Goal: Task Accomplishment & Management: Complete application form

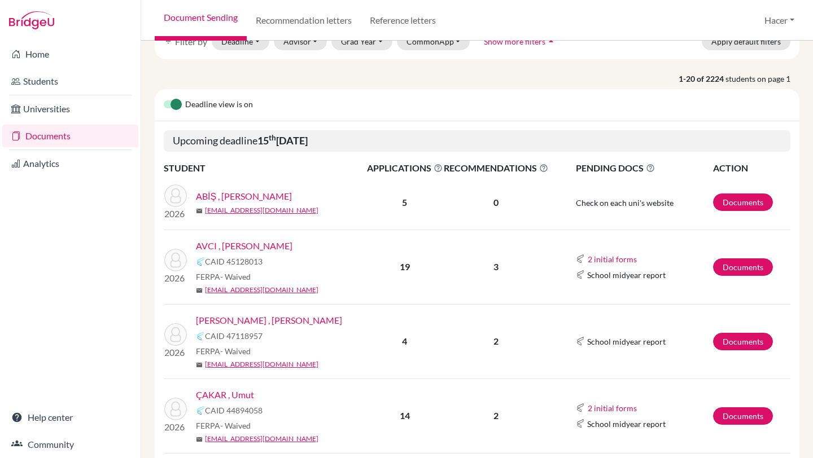
scroll to position [67, 0]
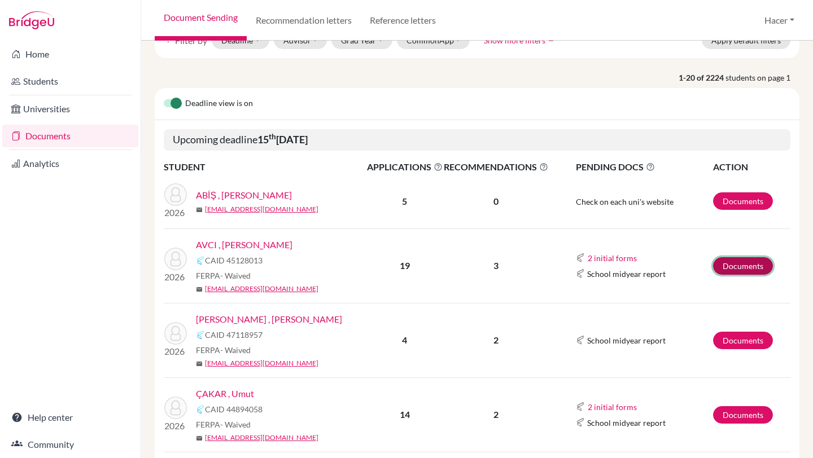
click at [739, 260] on link "Documents" at bounding box center [743, 265] width 60 height 17
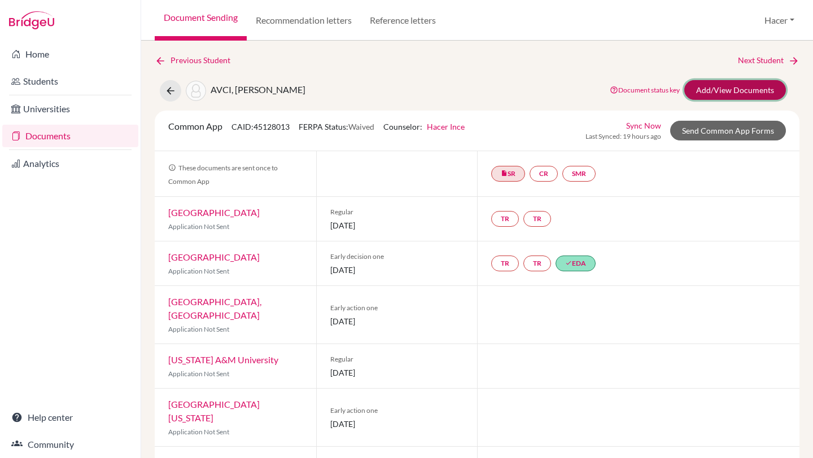
click at [749, 80] on link "Add/View Documents" at bounding box center [735, 90] width 102 height 20
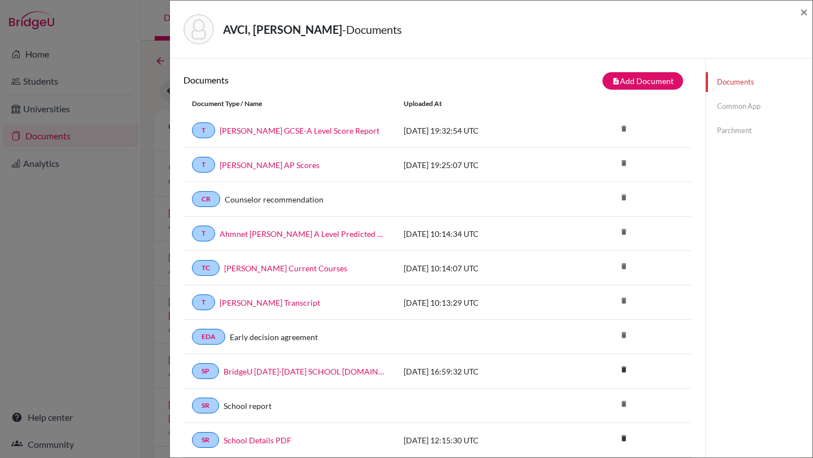
click at [741, 106] on link "Common App" at bounding box center [758, 107] width 107 height 20
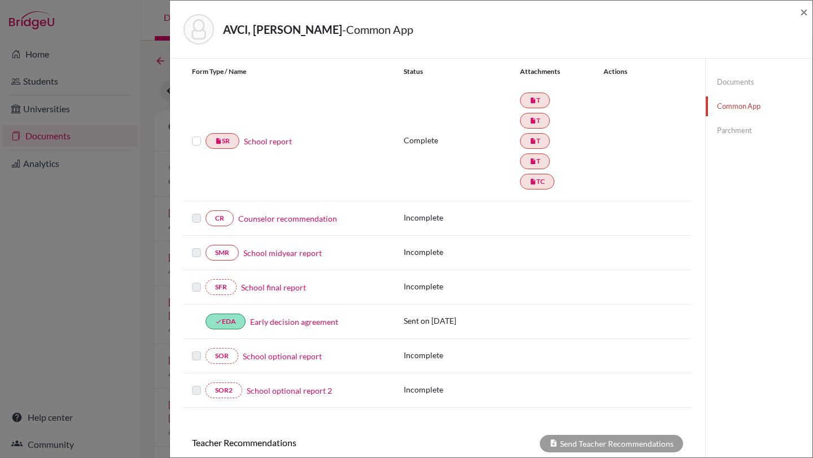
scroll to position [128, 0]
click at [284, 217] on link "Counselor recommendation" at bounding box center [287, 218] width 99 height 12
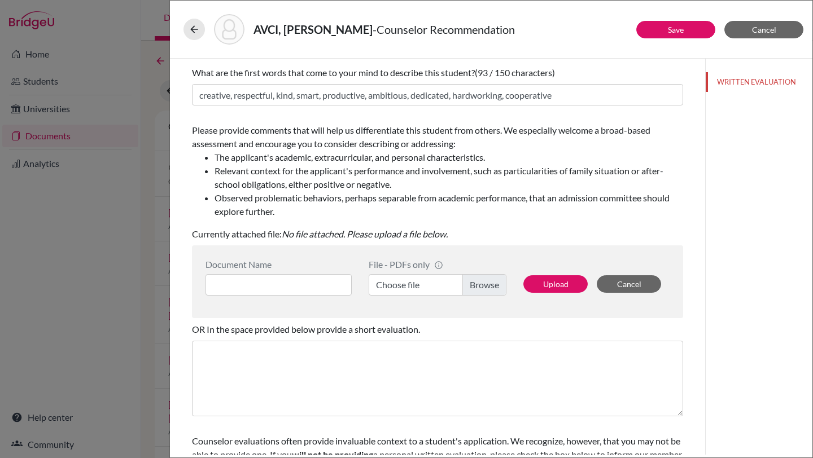
scroll to position [118, 0]
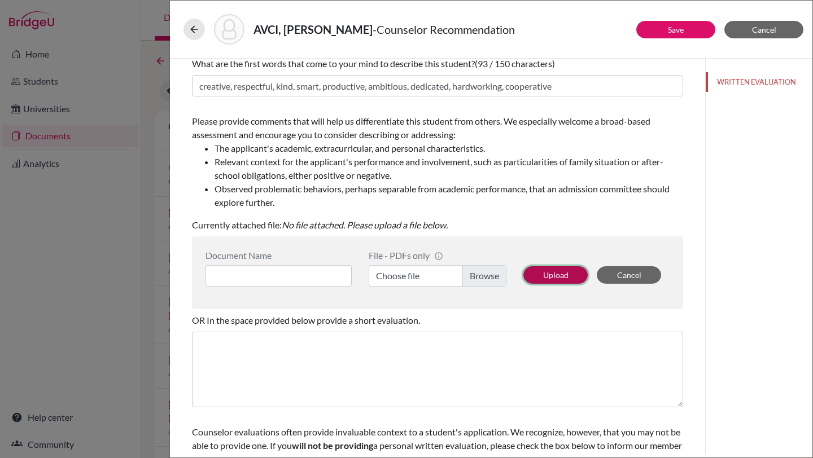
click at [541, 269] on button "Upload" at bounding box center [555, 274] width 64 height 17
click at [330, 272] on input at bounding box center [278, 275] width 146 height 21
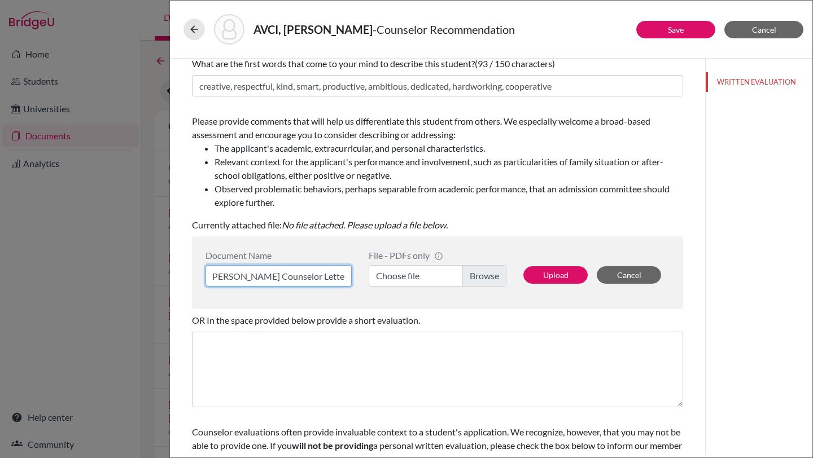
scroll to position [0, 7]
type input "Ahmet Deniz Avci Counselor Letter"
click at [472, 281] on label "Choose file" at bounding box center [438, 275] width 138 height 21
click at [472, 281] on input "Choose file" at bounding box center [438, 275] width 138 height 21
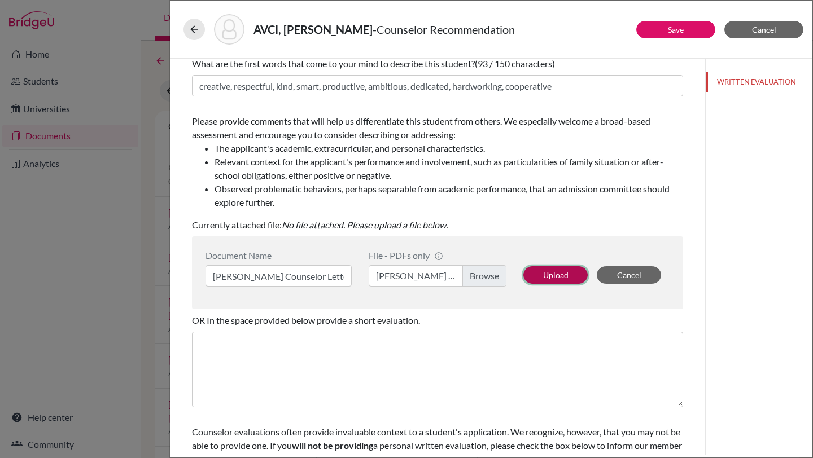
click at [536, 272] on button "Upload" at bounding box center [555, 274] width 64 height 17
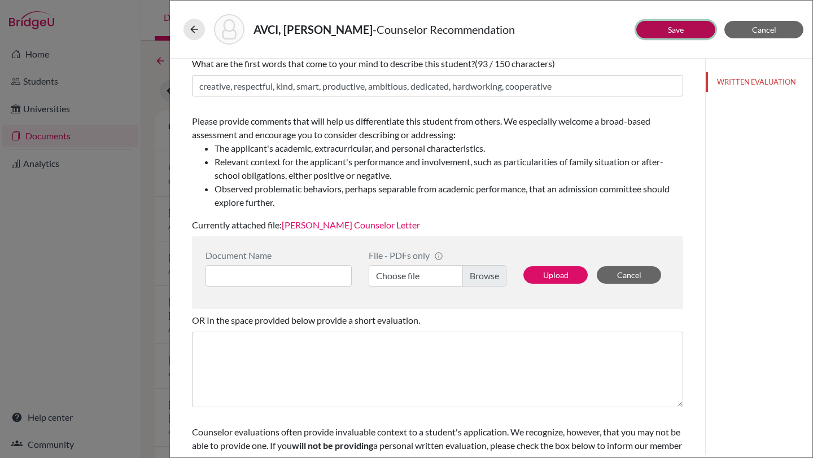
click at [663, 34] on button "Save" at bounding box center [675, 29] width 79 height 17
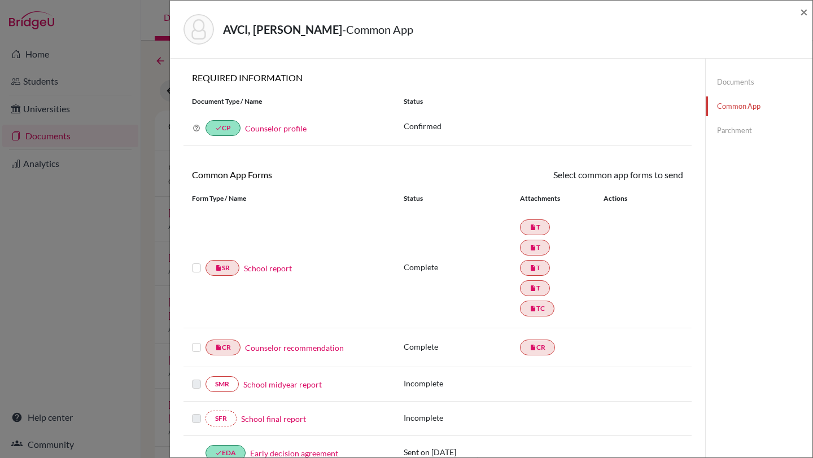
click at [277, 270] on link "School report" at bounding box center [268, 268] width 48 height 12
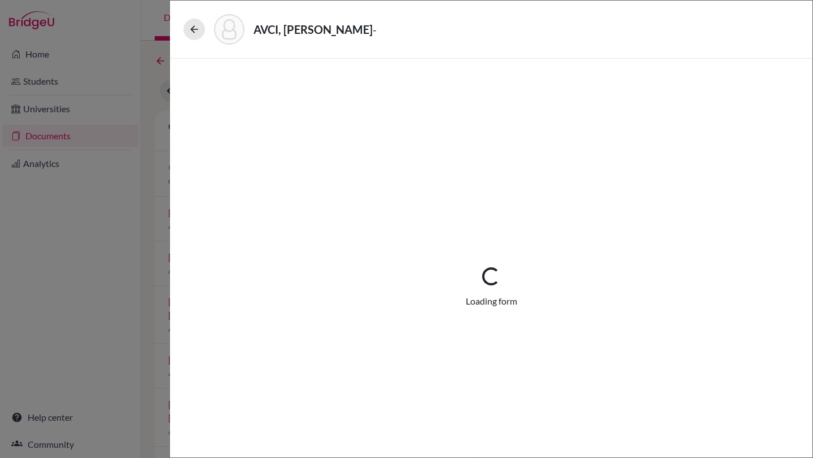
select select "4"
select select "675371"
select select "1"
select select "675372"
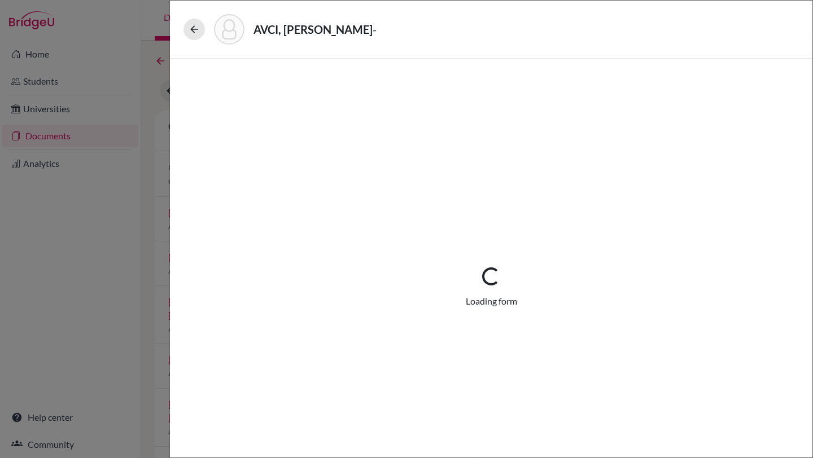
select select "682416"
select select "675373"
select select "682417"
select select "0"
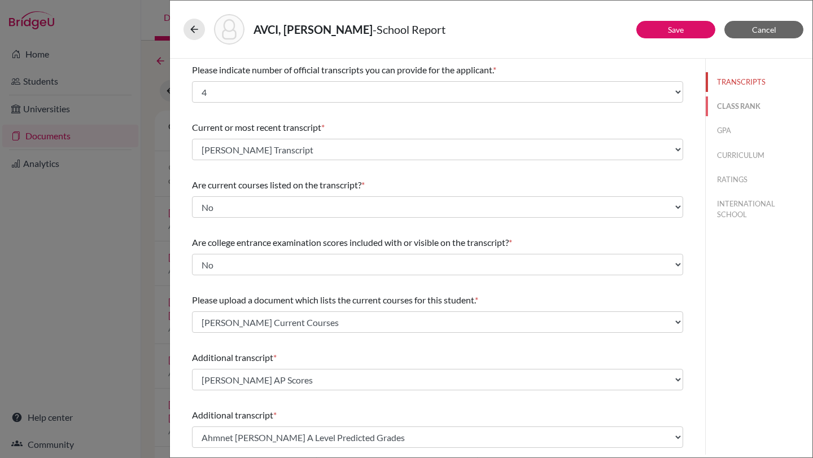
click at [747, 107] on button "CLASS RANK" at bounding box center [758, 107] width 107 height 20
select select "5"
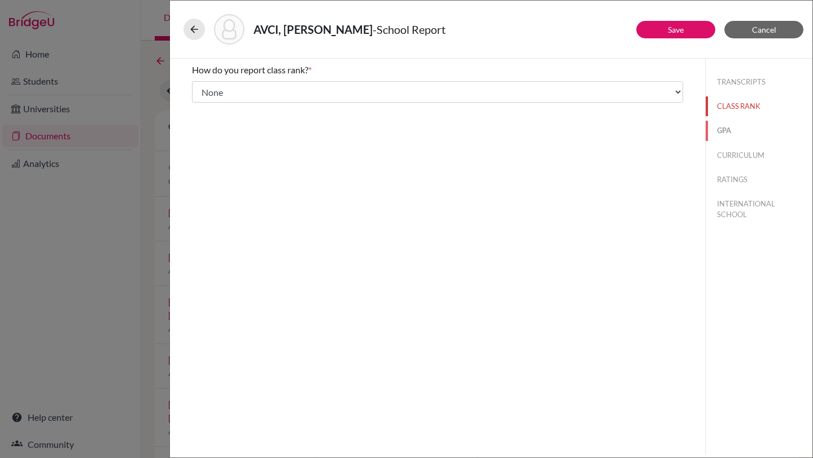
click at [723, 130] on button "GPA" at bounding box center [758, 131] width 107 height 20
type input "99.049"
type input "99.540"
select select "100"
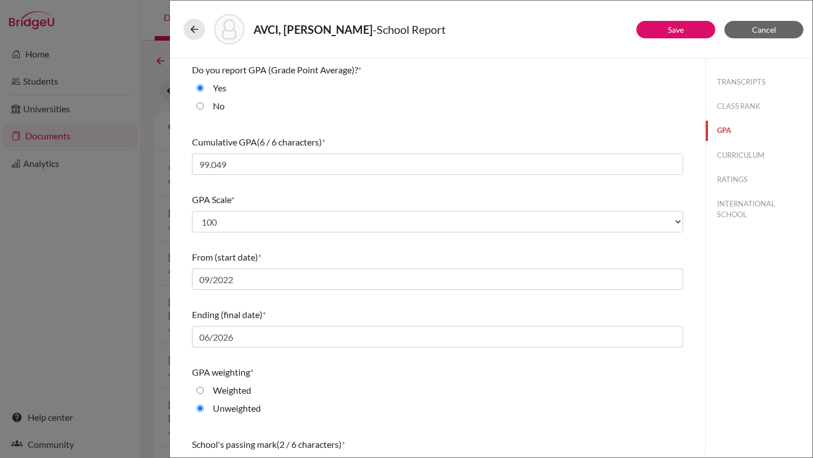
scroll to position [85, 0]
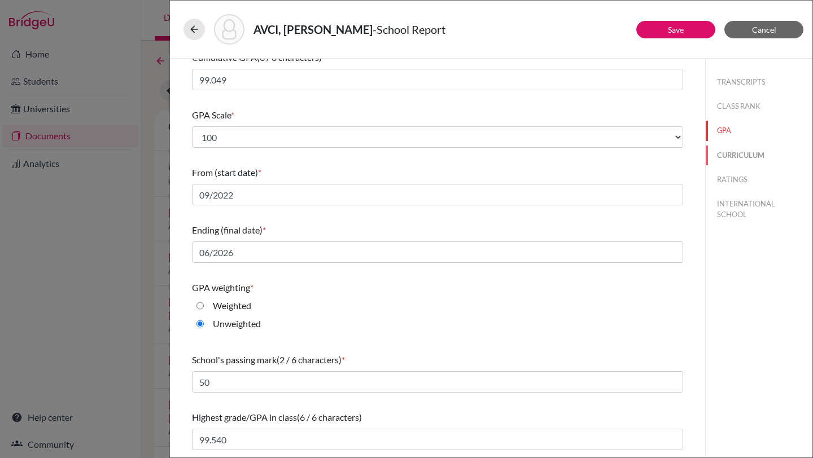
click at [731, 153] on button "CURRICULUM" at bounding box center [758, 156] width 107 height 20
select select "4"
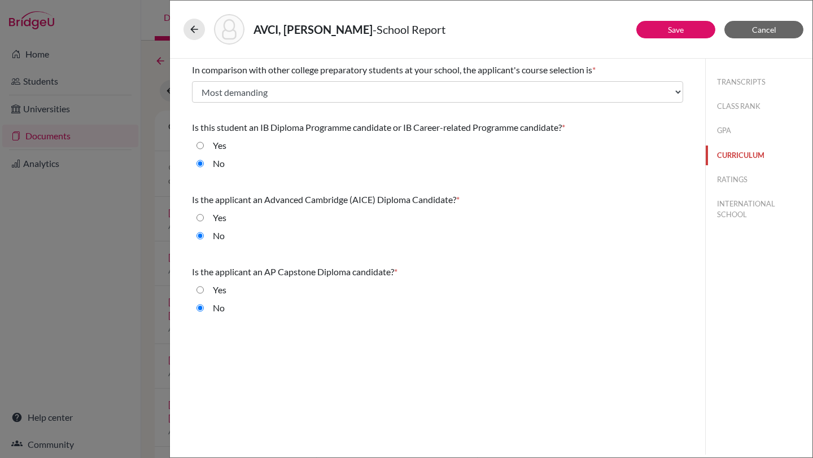
scroll to position [0, 0]
click at [733, 180] on button "RATINGS" at bounding box center [758, 180] width 107 height 20
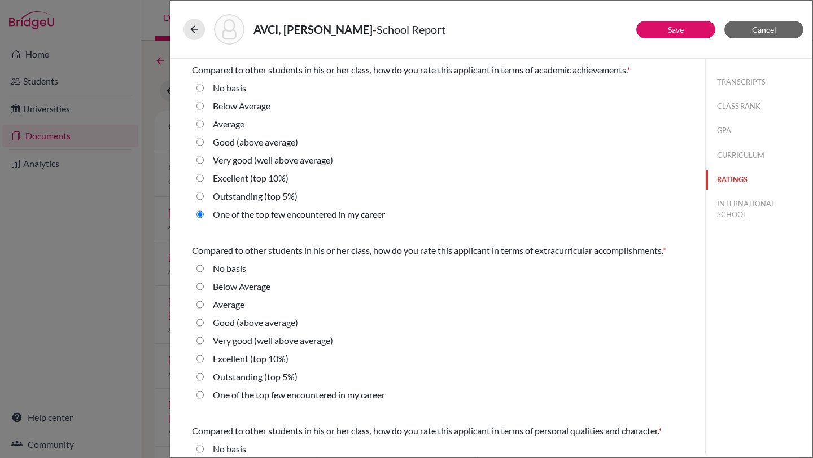
radio career "true"
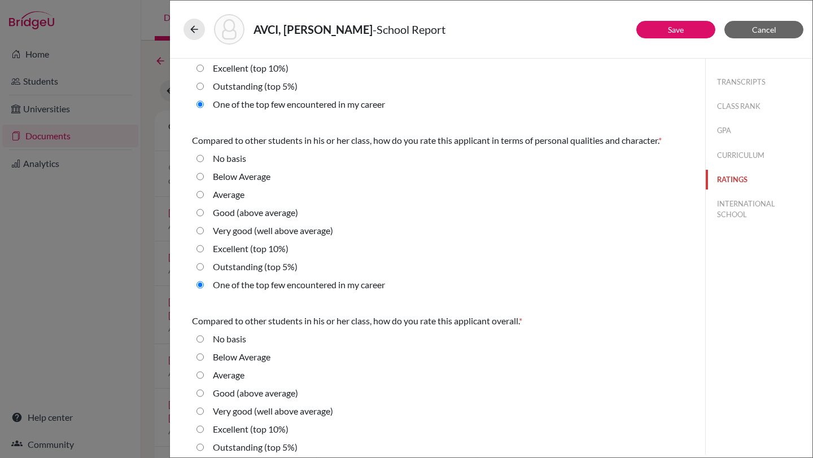
scroll to position [317, 0]
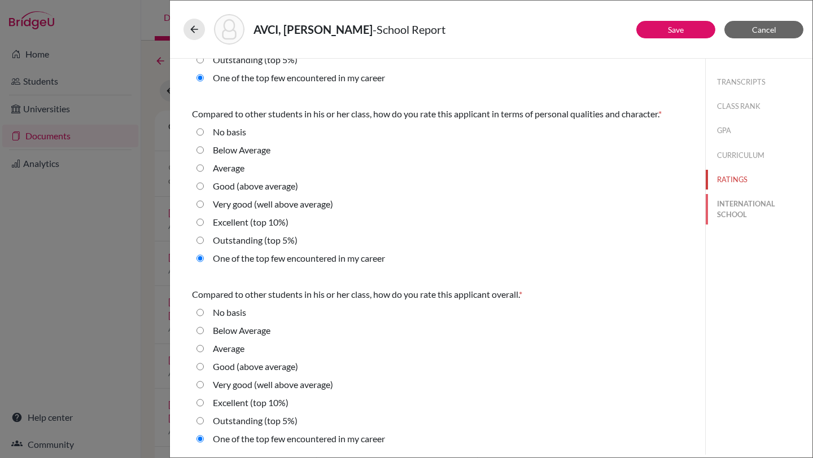
click at [738, 205] on button "INTERNATIONAL SCHOOL" at bounding box center [758, 209] width 107 height 30
radio Average "true"
select select "14"
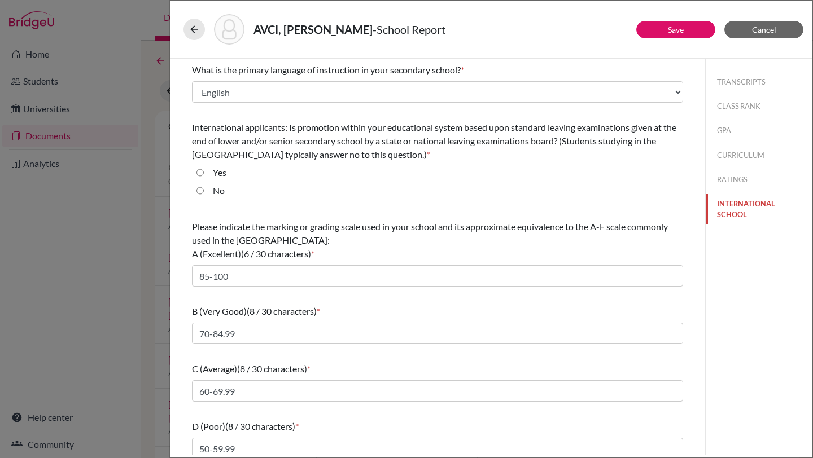
scroll to position [67, 0]
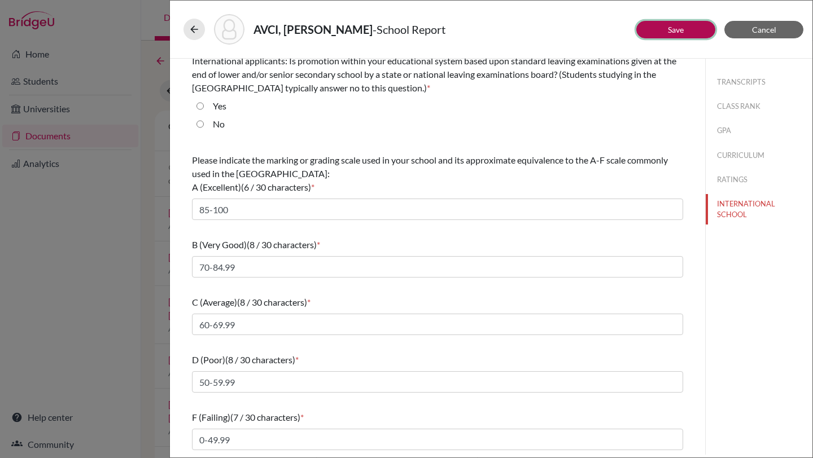
click at [689, 24] on button "Save" at bounding box center [675, 29] width 79 height 17
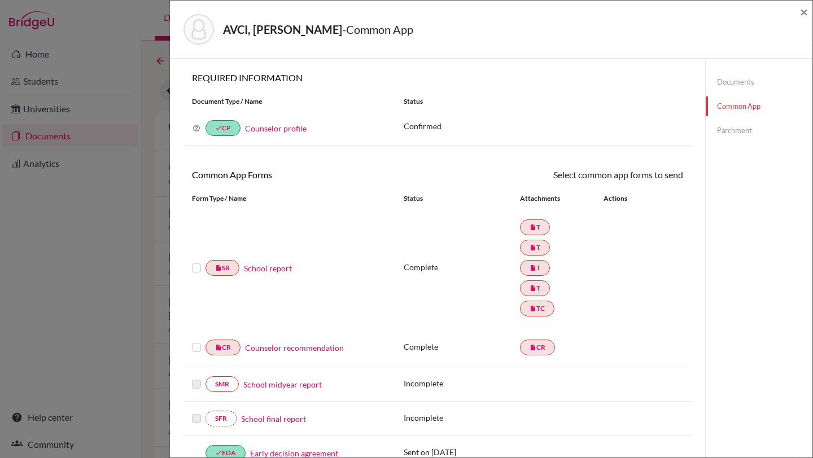
click at [198, 261] on label at bounding box center [196, 261] width 9 height 0
click at [0, 0] on input "checkbox" at bounding box center [0, 0] width 0 height 0
click at [196, 342] on label at bounding box center [196, 342] width 9 height 0
click at [0, 0] on input "checkbox" at bounding box center [0, 0] width 0 height 0
click at [200, 342] on label at bounding box center [196, 342] width 9 height 0
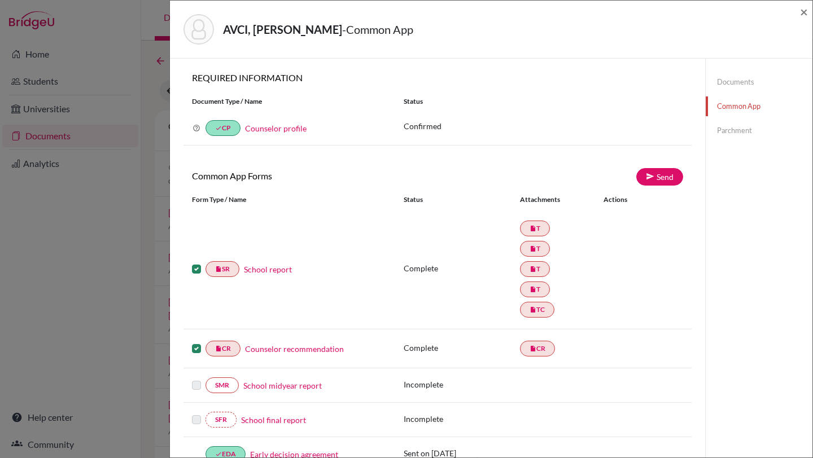
click at [0, 0] on input "checkbox" at bounding box center [0, 0] width 0 height 0
click at [668, 178] on link "Send" at bounding box center [659, 176] width 47 height 17
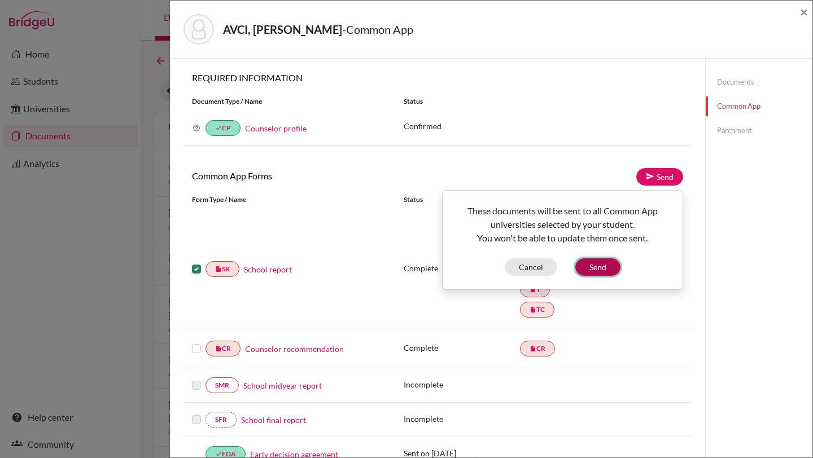
click at [604, 265] on button "Send" at bounding box center [597, 266] width 45 height 17
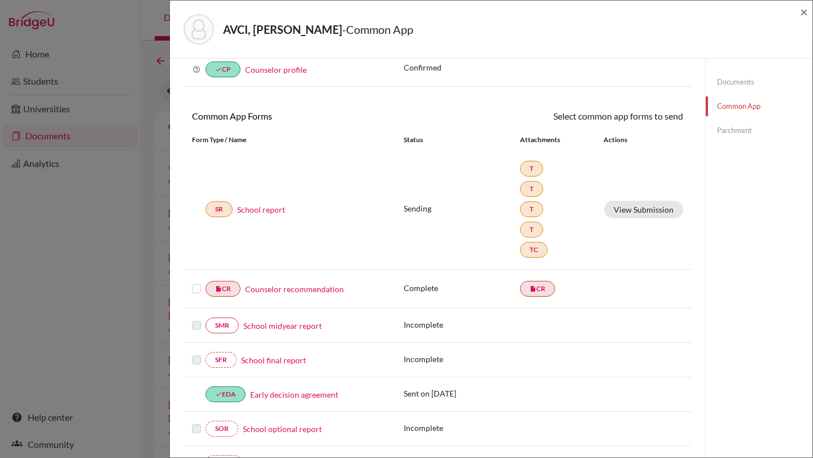
scroll to position [60, 0]
click at [271, 290] on link "Counselor recommendation" at bounding box center [294, 288] width 99 height 12
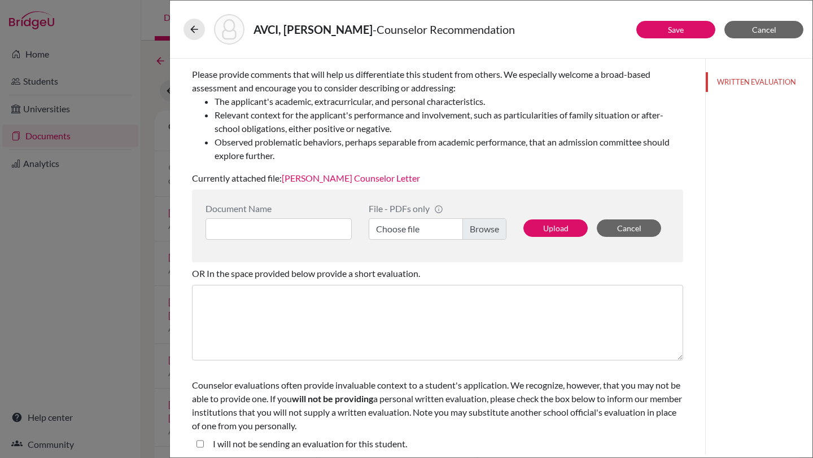
scroll to position [170, 0]
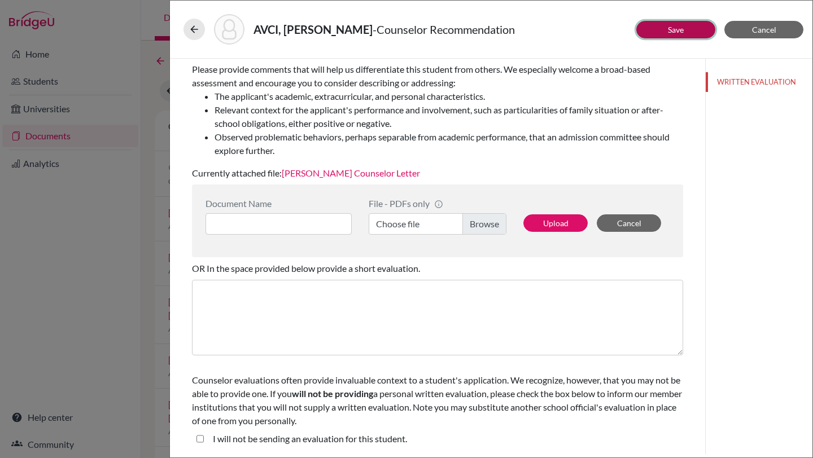
click at [673, 29] on link "Save" at bounding box center [676, 30] width 16 height 10
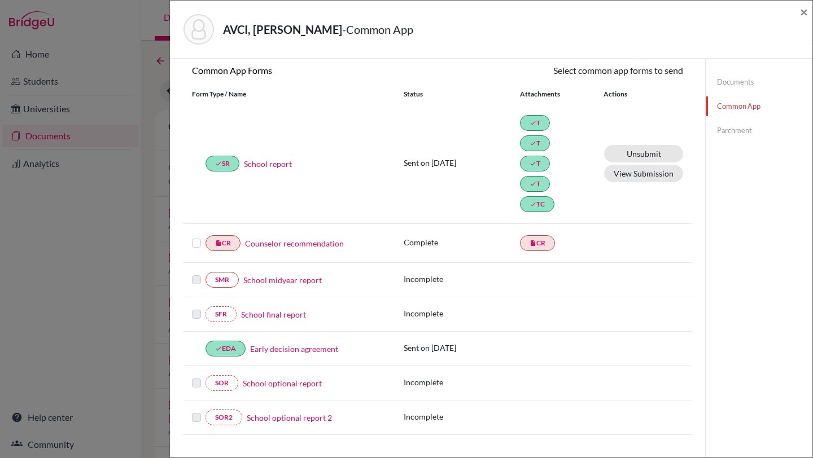
scroll to position [120, 0]
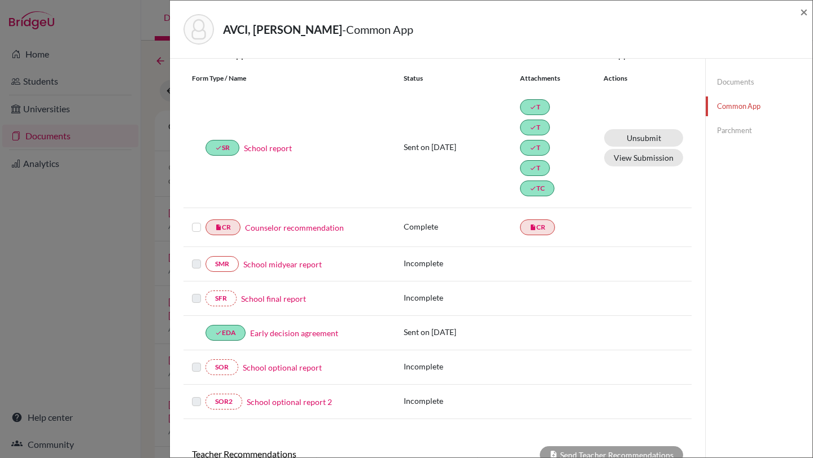
click at [195, 221] on label at bounding box center [196, 221] width 9 height 0
click at [0, 0] on input "checkbox" at bounding box center [0, 0] width 0 height 0
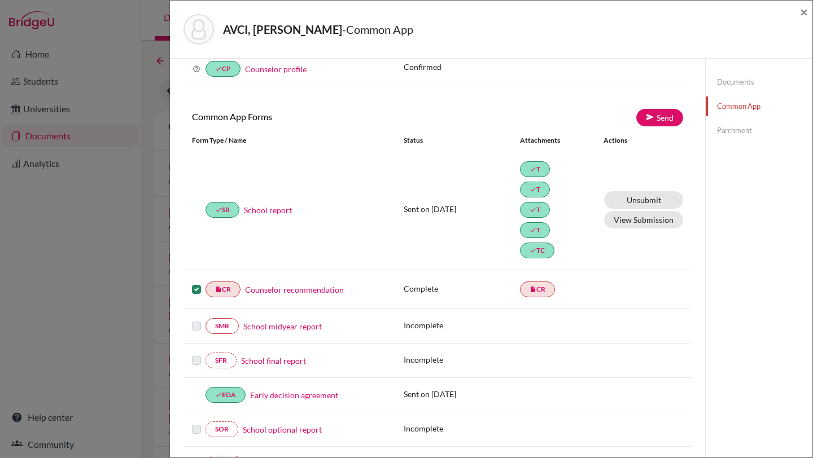
scroll to position [58, 0]
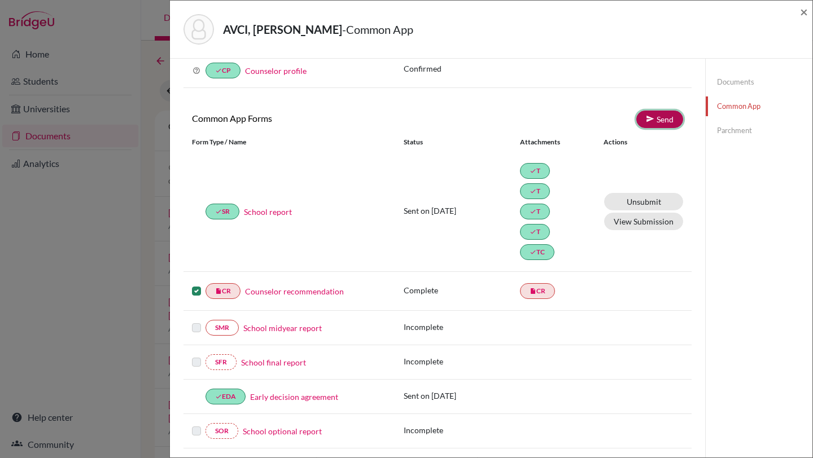
click at [658, 122] on link "Send" at bounding box center [659, 119] width 47 height 17
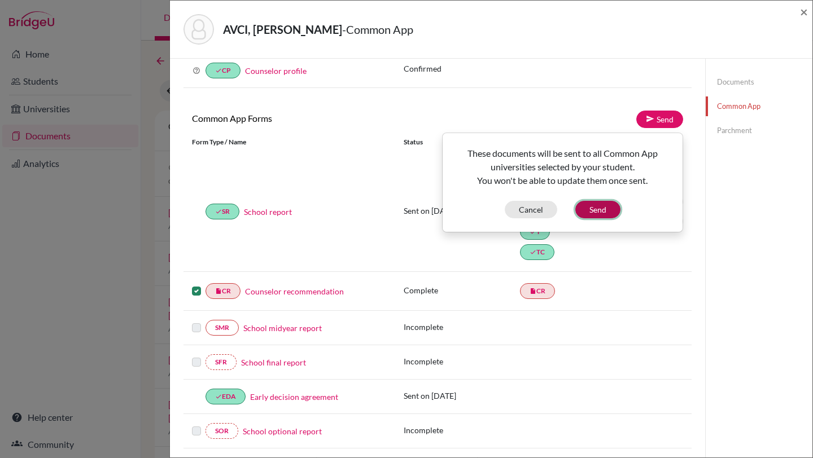
click at [595, 208] on button "Send" at bounding box center [597, 209] width 45 height 17
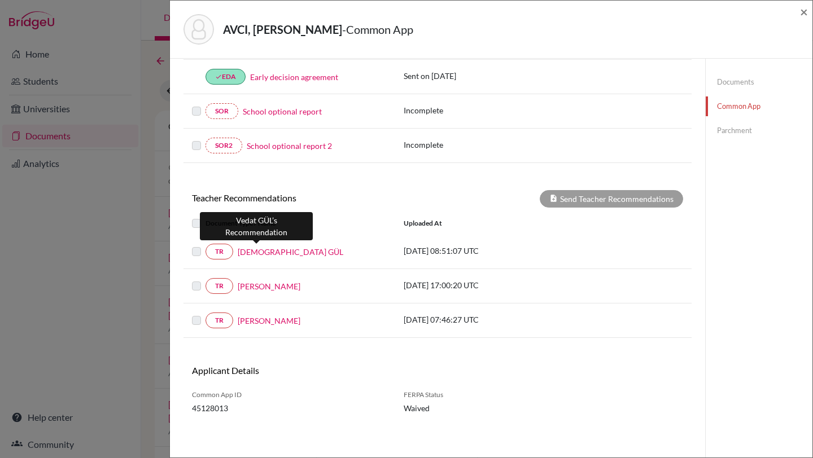
scroll to position [380, 0]
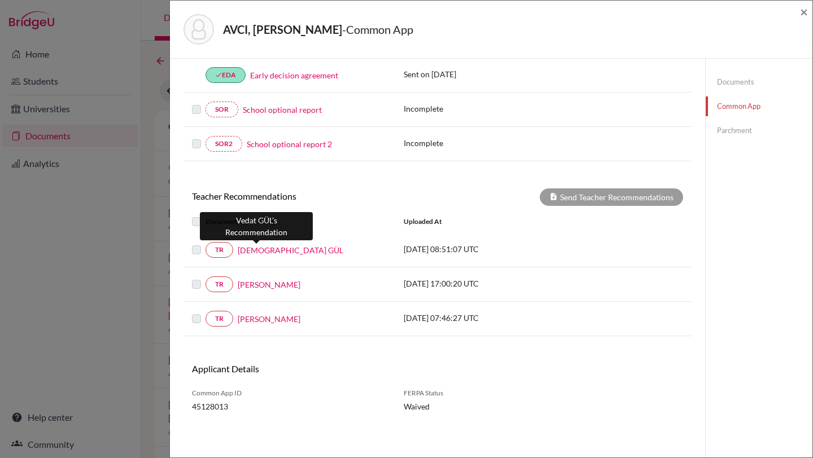
click at [262, 250] on link "Vedat GÜL" at bounding box center [291, 250] width 106 height 12
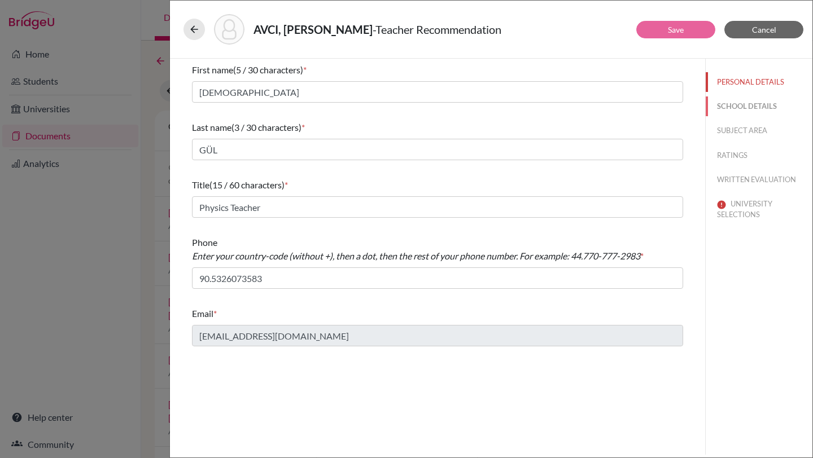
click at [736, 106] on button "SCHOOL DETAILS" at bounding box center [758, 107] width 107 height 20
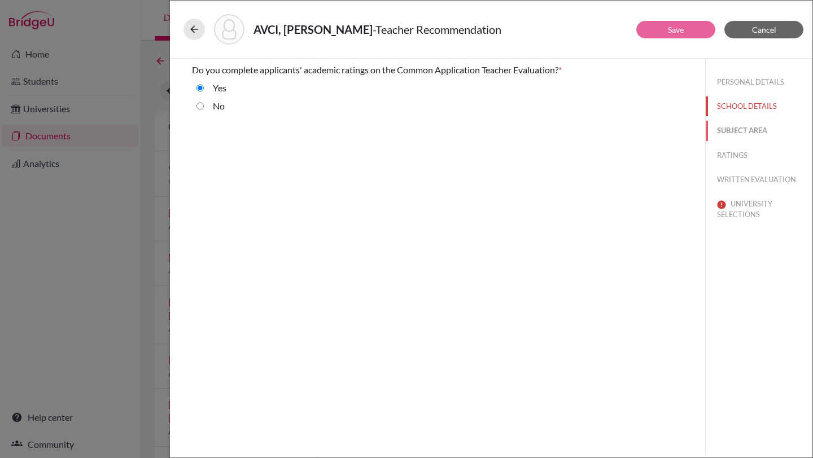
click at [732, 129] on button "SUBJECT AREA" at bounding box center [758, 131] width 107 height 20
select select "2"
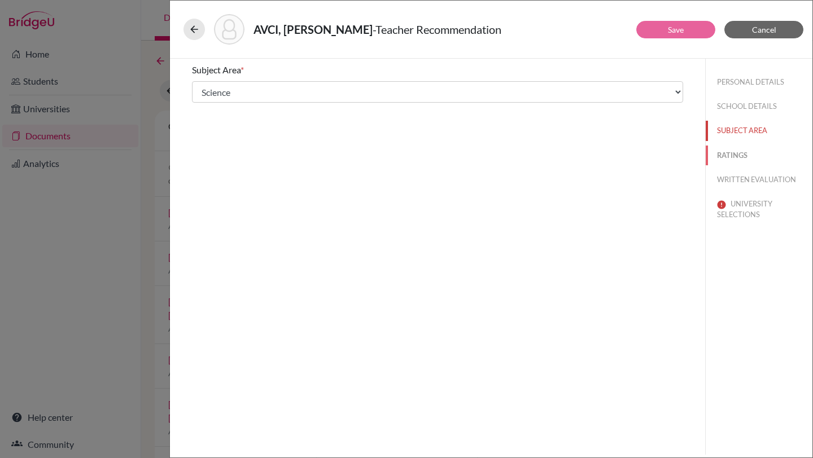
click at [727, 152] on button "RATINGS" at bounding box center [758, 156] width 107 height 20
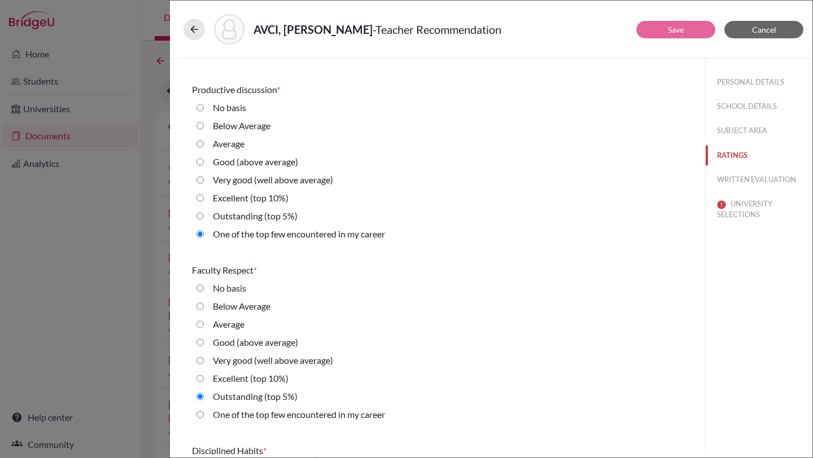
scroll to position [720, 0]
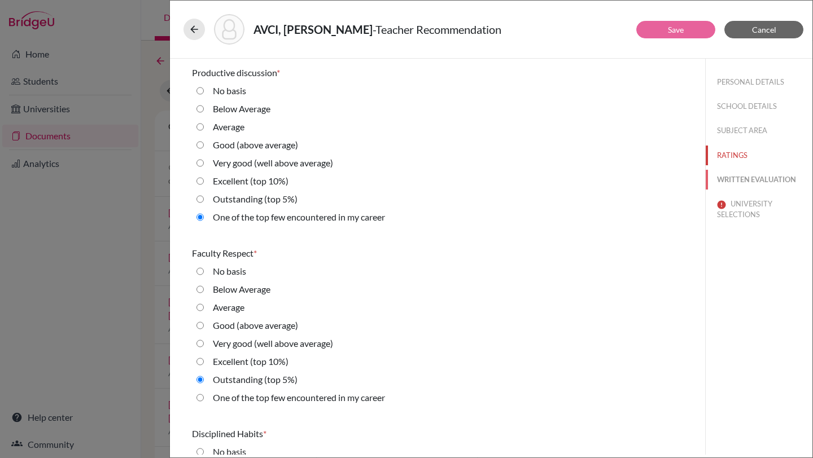
click at [732, 185] on button "WRITTEN EVALUATION" at bounding box center [758, 180] width 107 height 20
radio basis "true"
radio Average "true"
radio input "true"
radio average\) "true"
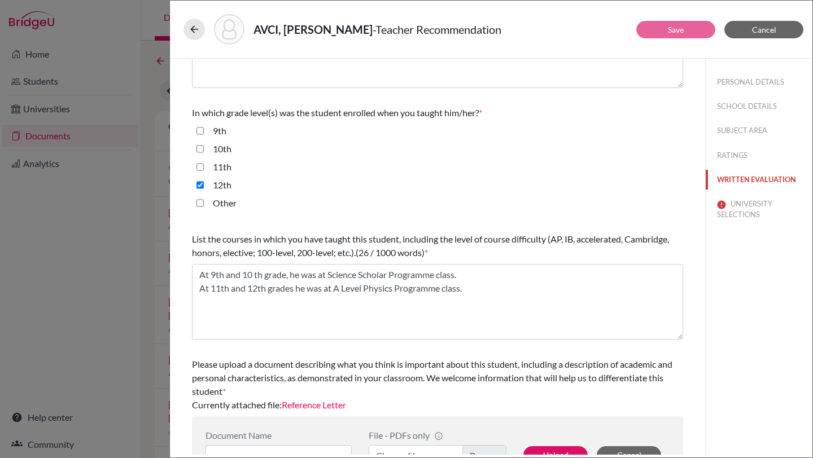
scroll to position [256, 0]
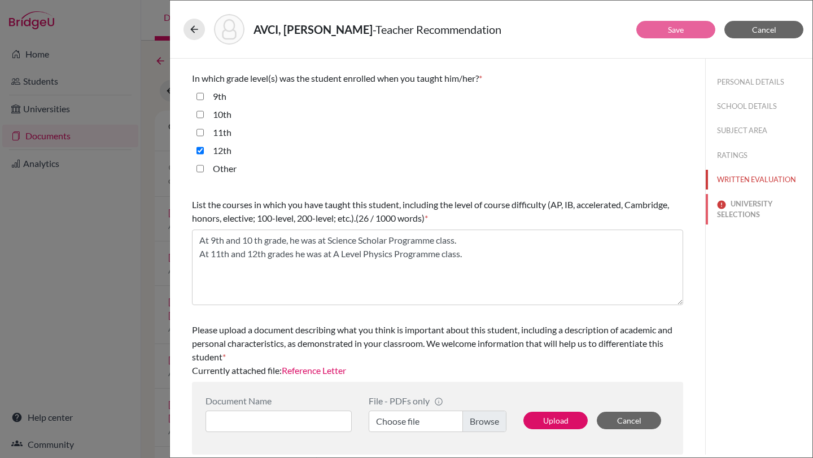
click at [738, 204] on button "UNIVERSITY SELECTIONS" at bounding box center [758, 209] width 107 height 30
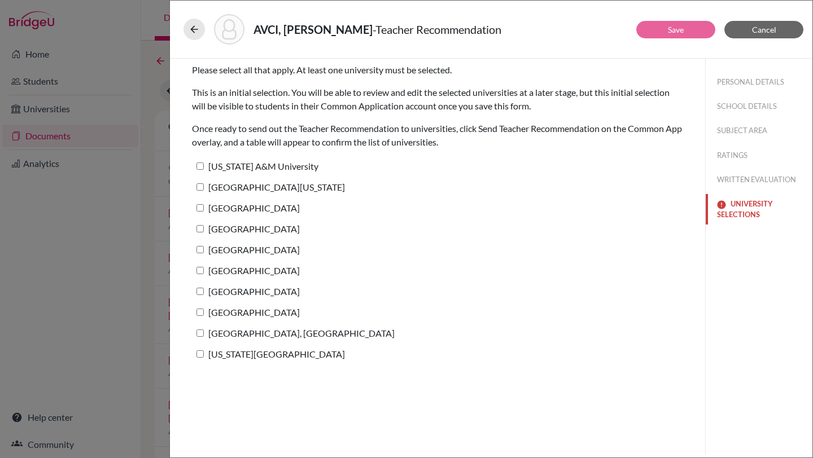
scroll to position [0, 0]
click at [201, 165] on input "Texas A&M University" at bounding box center [199, 166] width 7 height 7
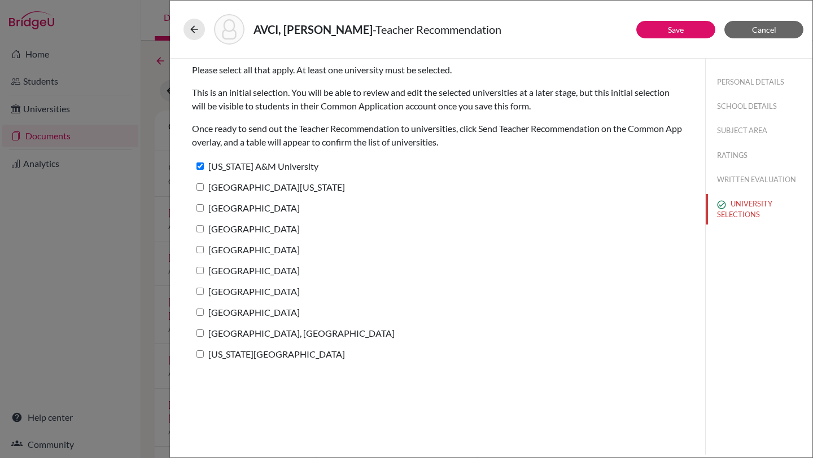
checkbox input "false"
click at [778, 33] on button "Cancel" at bounding box center [763, 29] width 79 height 17
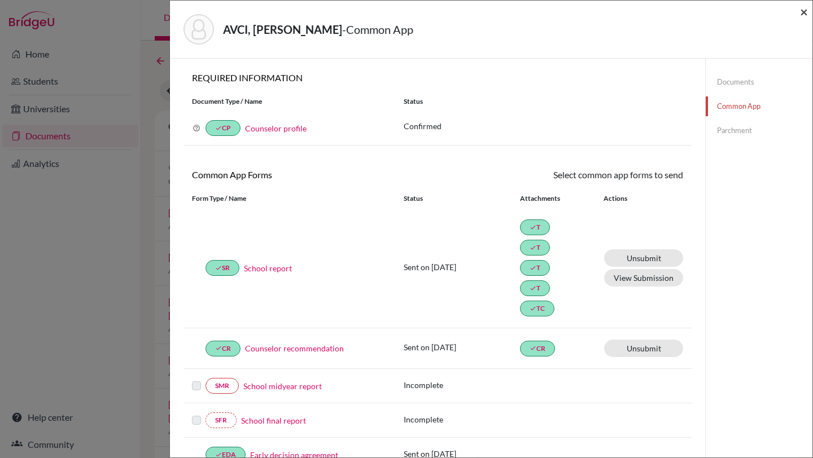
click at [804, 5] on span "×" at bounding box center [804, 11] width 8 height 16
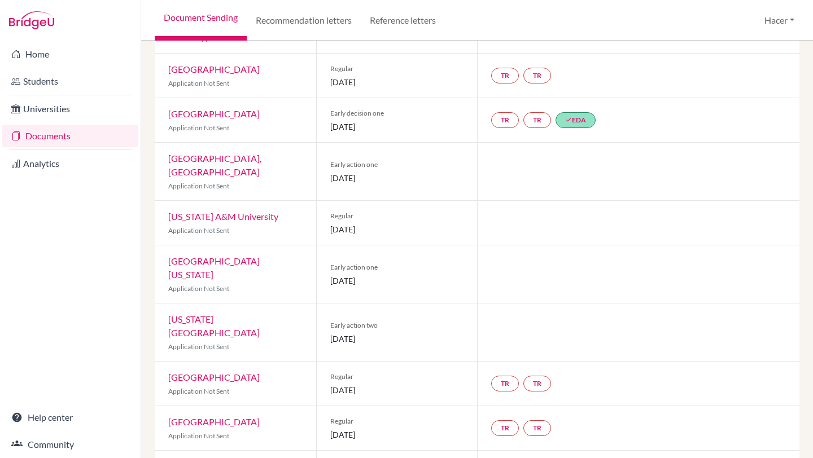
scroll to position [148, 0]
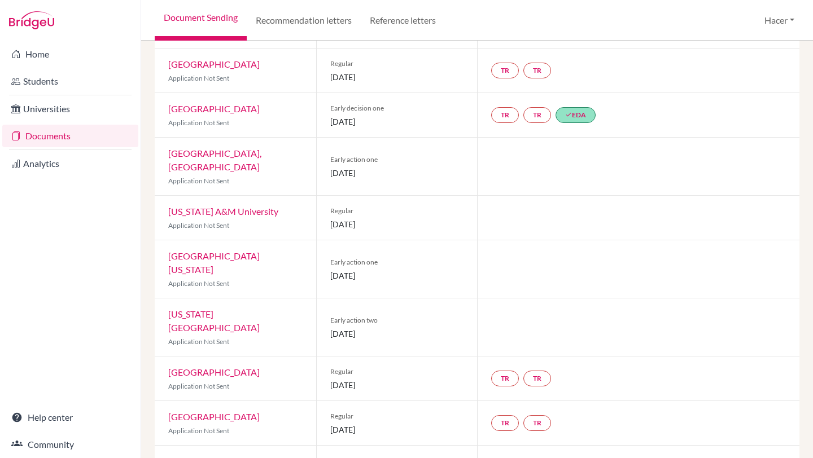
click at [241, 256] on link "University of Texas at Austin" at bounding box center [213, 263] width 91 height 24
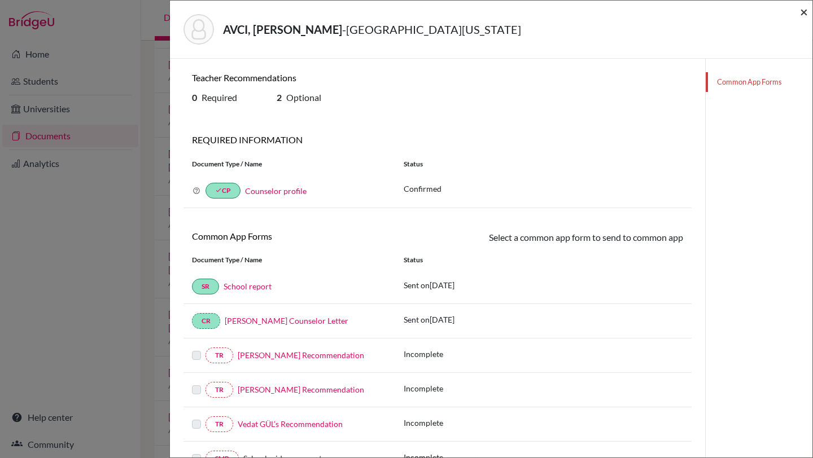
click at [801, 11] on span "×" at bounding box center [804, 11] width 8 height 16
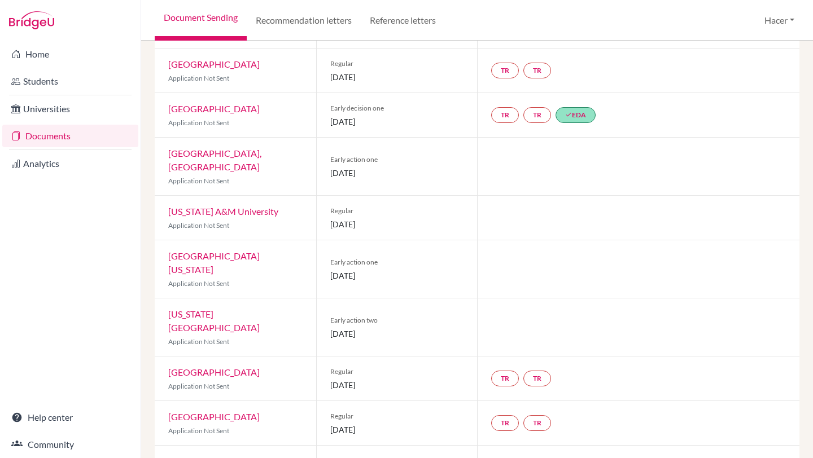
click at [227, 257] on link "University of Texas at Austin" at bounding box center [213, 263] width 91 height 24
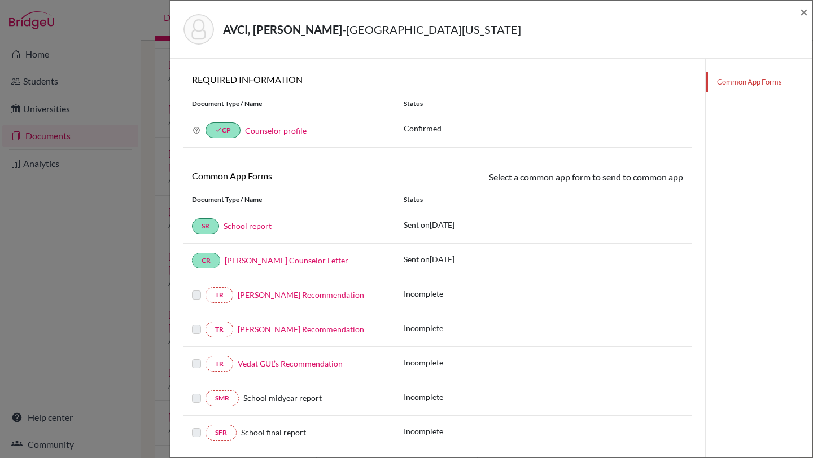
scroll to position [75, 0]
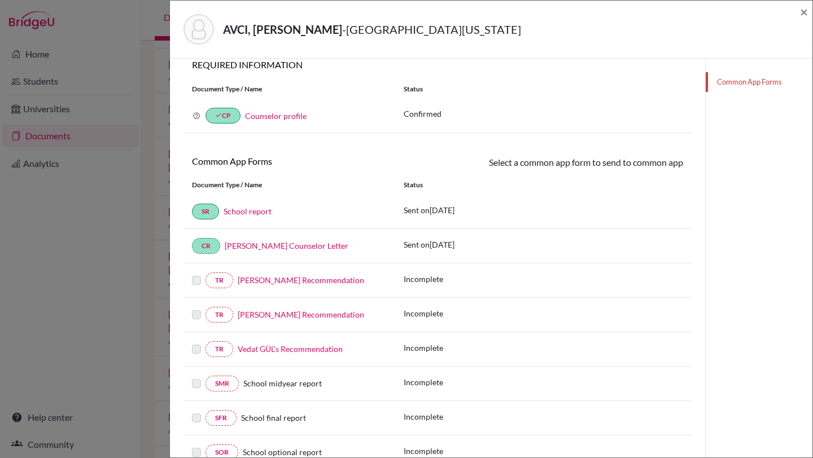
click at [729, 84] on link "Common App Forms" at bounding box center [758, 82] width 107 height 20
click at [737, 78] on link "Common App Forms" at bounding box center [758, 82] width 107 height 20
click at [803, 12] on span "×" at bounding box center [804, 11] width 8 height 16
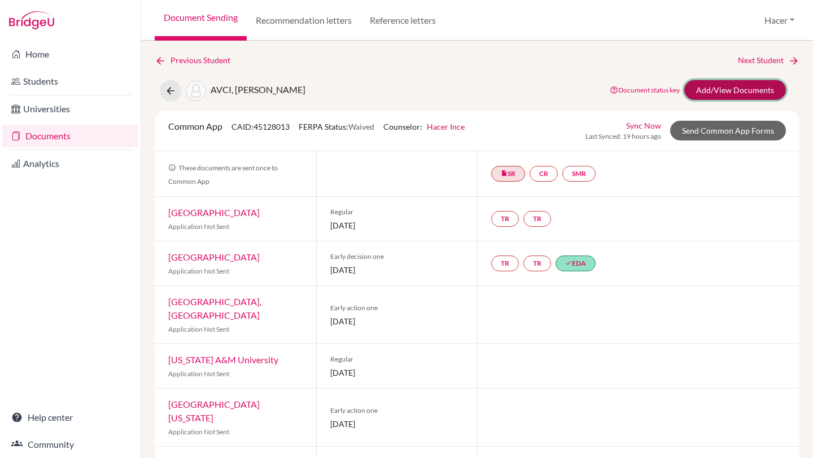
click at [719, 89] on link "Add/View Documents" at bounding box center [735, 90] width 102 height 20
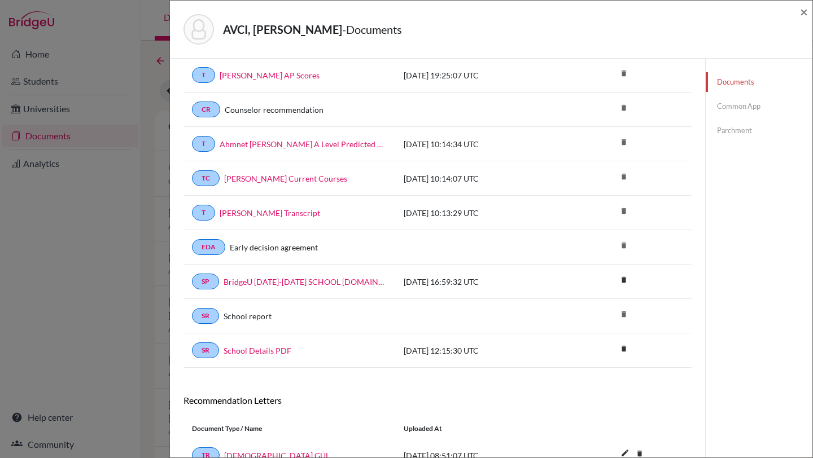
scroll to position [32, 0]
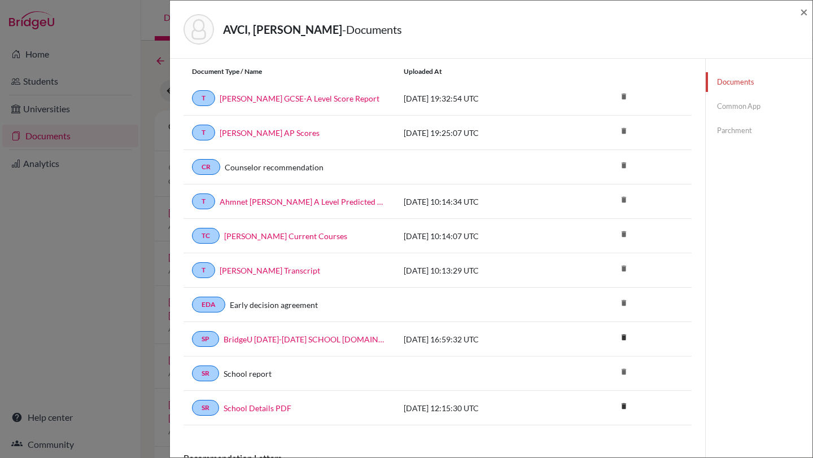
click at [720, 110] on link "Common App" at bounding box center [758, 107] width 107 height 20
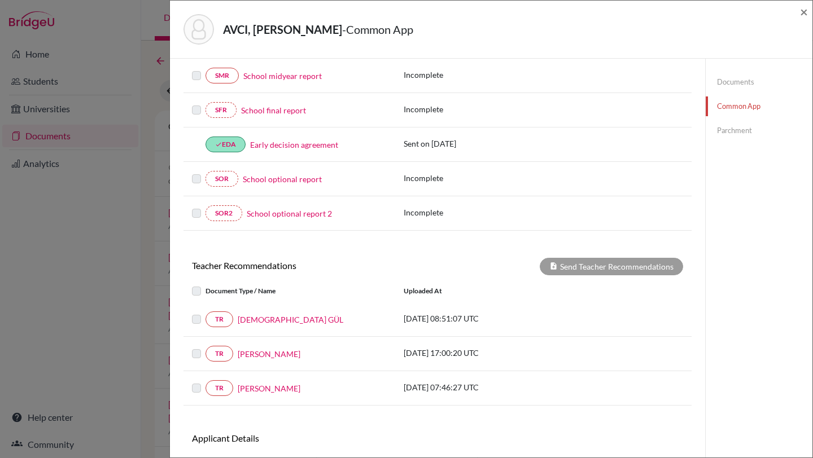
scroll to position [380, 0]
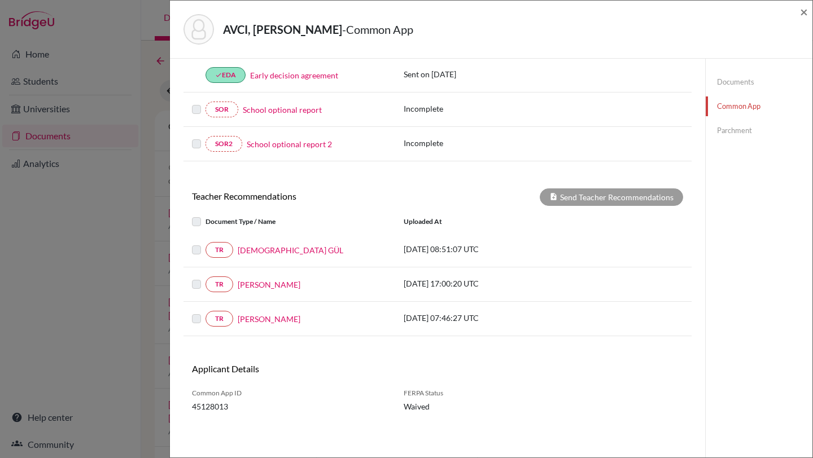
click at [205, 278] on label at bounding box center [205, 278] width 0 height 0
click at [249, 285] on link "Barış ŞAHİN" at bounding box center [269, 285] width 63 height 12
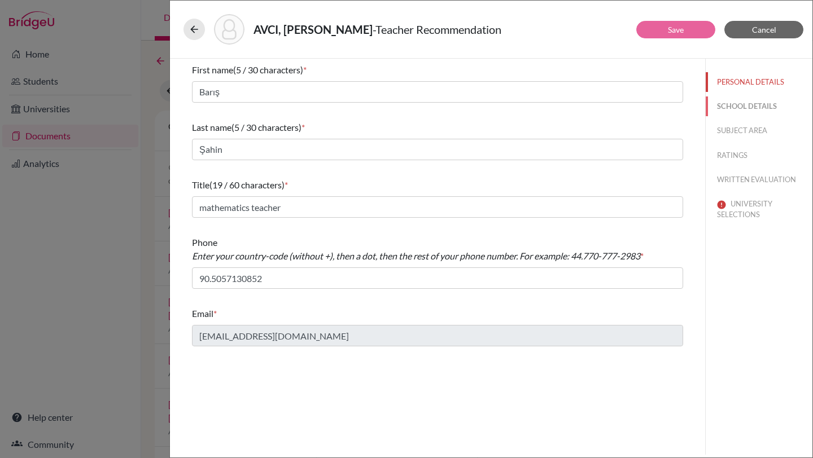
click at [742, 103] on button "SCHOOL DETAILS" at bounding box center [758, 107] width 107 height 20
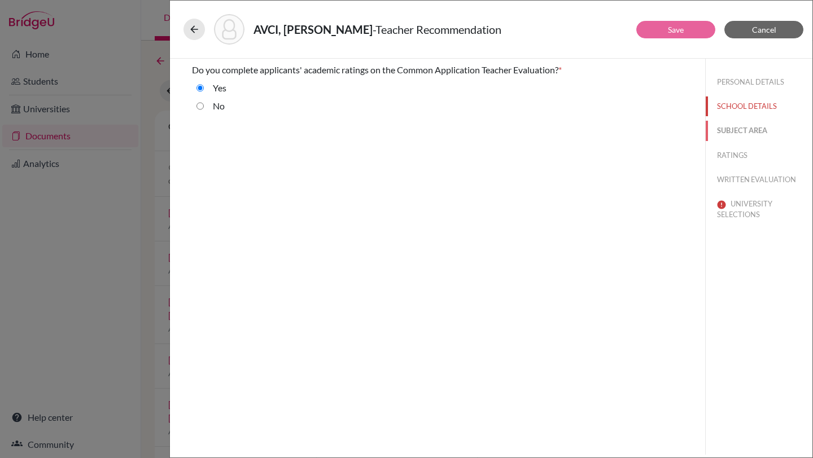
click at [735, 136] on button "SUBJECT AREA" at bounding box center [758, 131] width 107 height 20
select select "0"
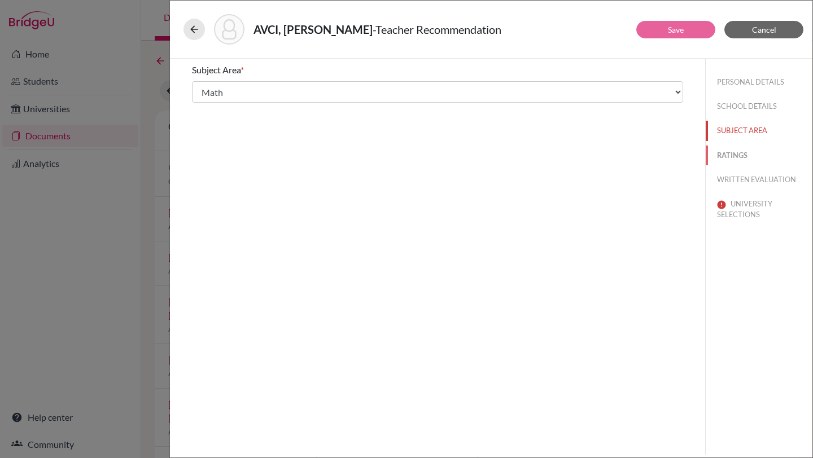
click at [727, 155] on button "RATINGS" at bounding box center [758, 156] width 107 height 20
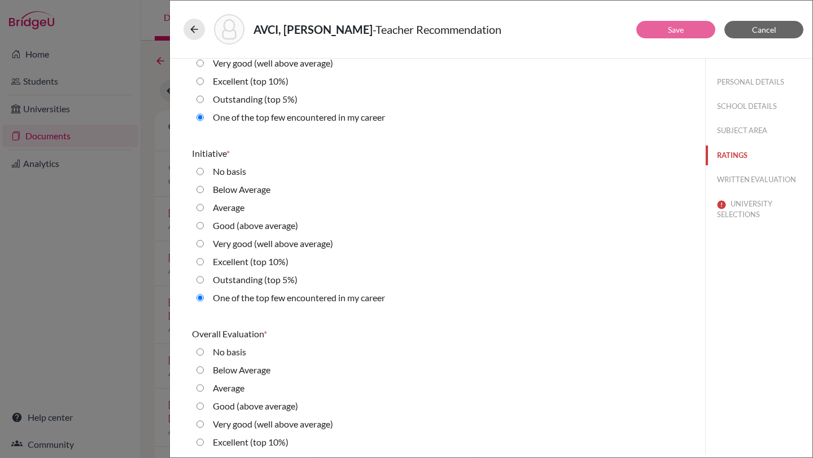
scroll to position [2484, 0]
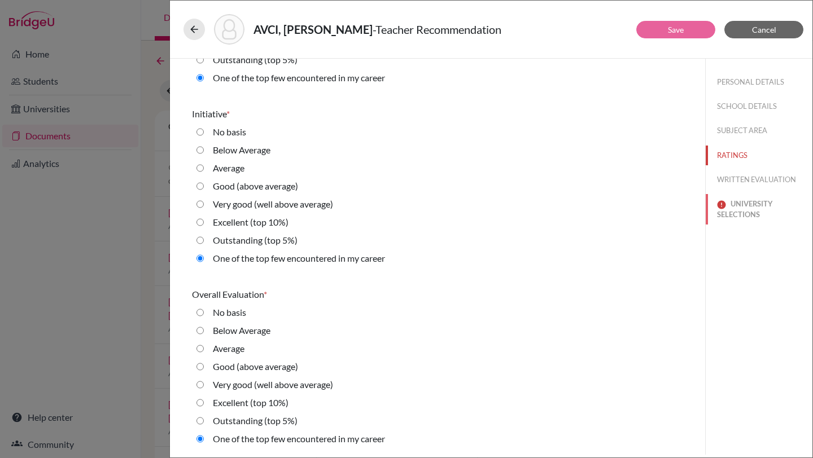
click at [755, 209] on button "UNIVERSITY SELECTIONS" at bounding box center [758, 209] width 107 height 30
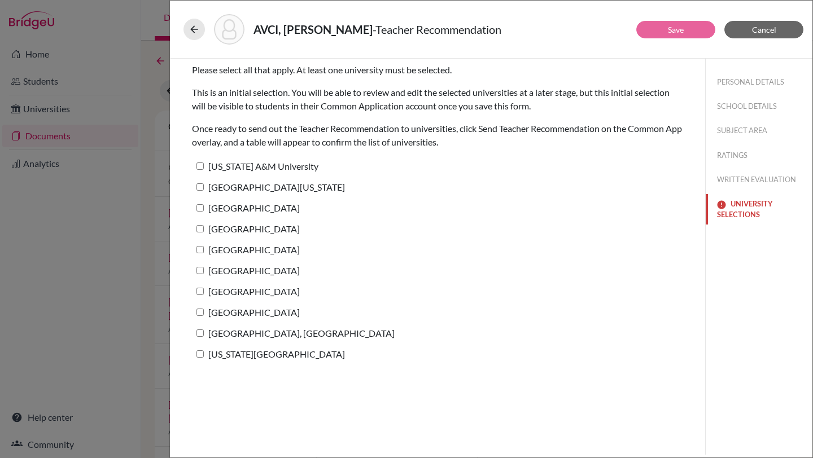
scroll to position [0, 0]
click at [200, 187] on input "University of Texas at Austin" at bounding box center [199, 186] width 7 height 7
checkbox input "true"
click at [677, 27] on link "Save" at bounding box center [676, 30] width 16 height 10
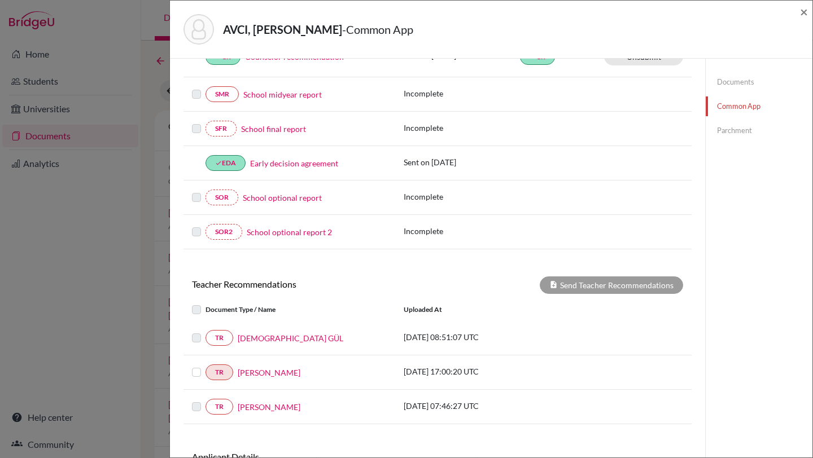
scroll to position [380, 0]
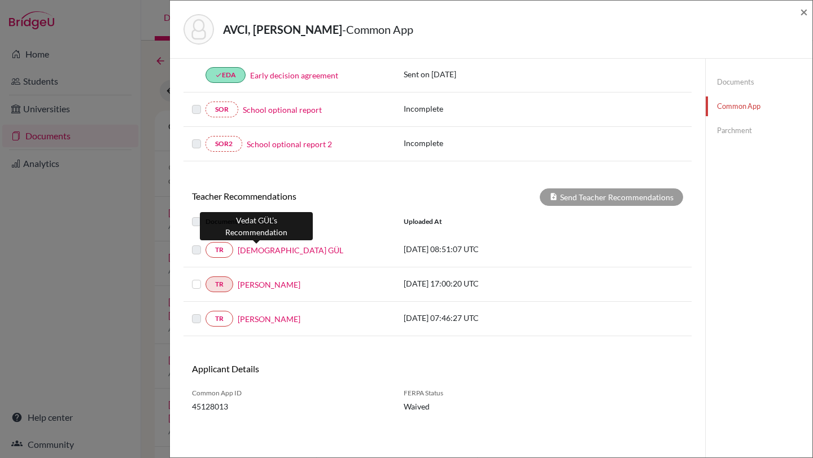
click at [256, 251] on link "Vedat GÜL" at bounding box center [291, 250] width 106 height 12
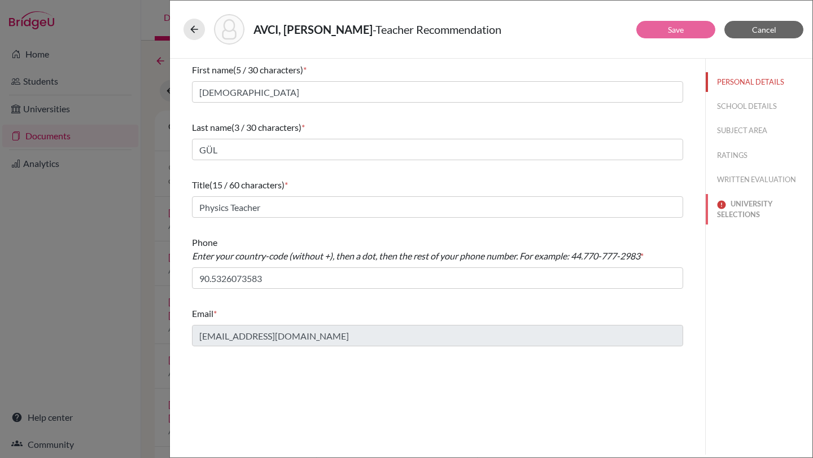
click at [747, 207] on button "UNIVERSITY SELECTIONS" at bounding box center [758, 209] width 107 height 30
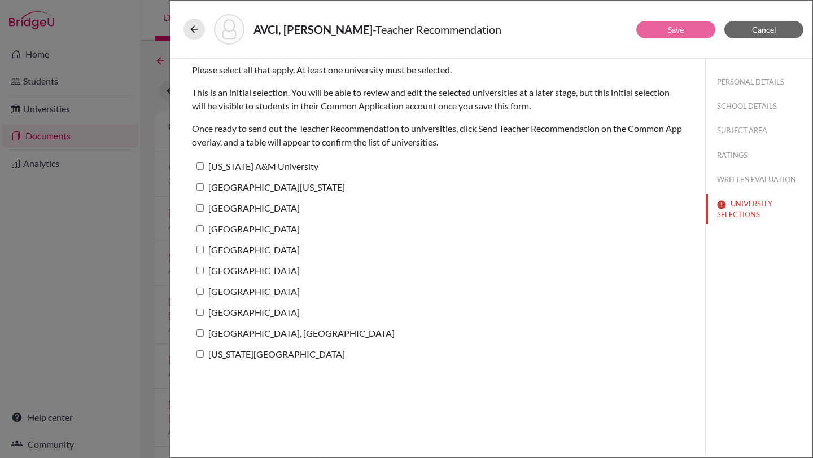
click at [200, 188] on input "University of Texas at Austin" at bounding box center [199, 186] width 7 height 7
checkbox input "true"
click at [678, 28] on link "Save" at bounding box center [676, 30] width 16 height 10
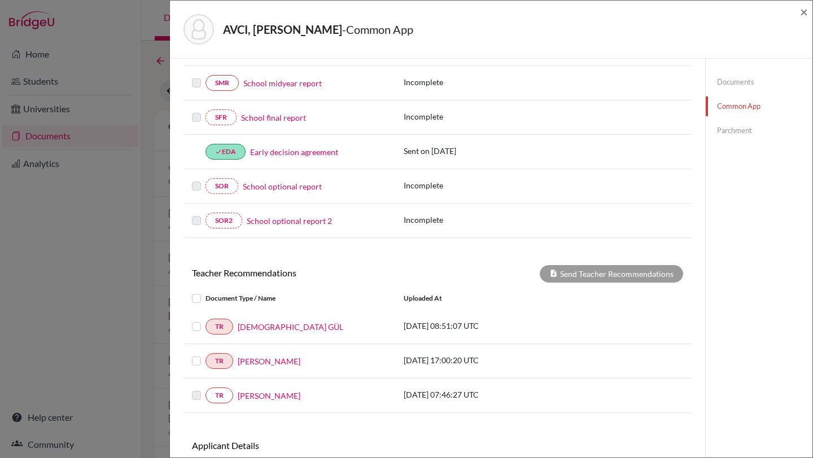
scroll to position [380, 0]
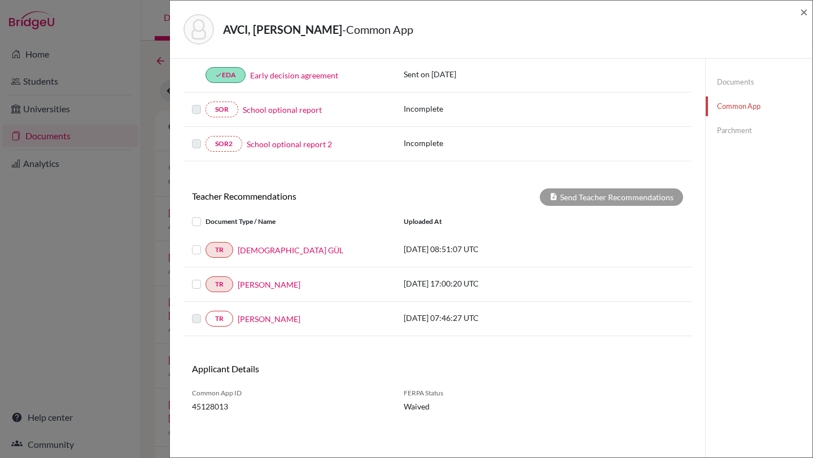
click at [205, 243] on label at bounding box center [205, 243] width 0 height 0
click at [0, 0] on input "checkbox" at bounding box center [0, 0] width 0 height 0
click at [205, 278] on label at bounding box center [205, 278] width 0 height 0
click at [0, 0] on input "checkbox" at bounding box center [0, 0] width 0 height 0
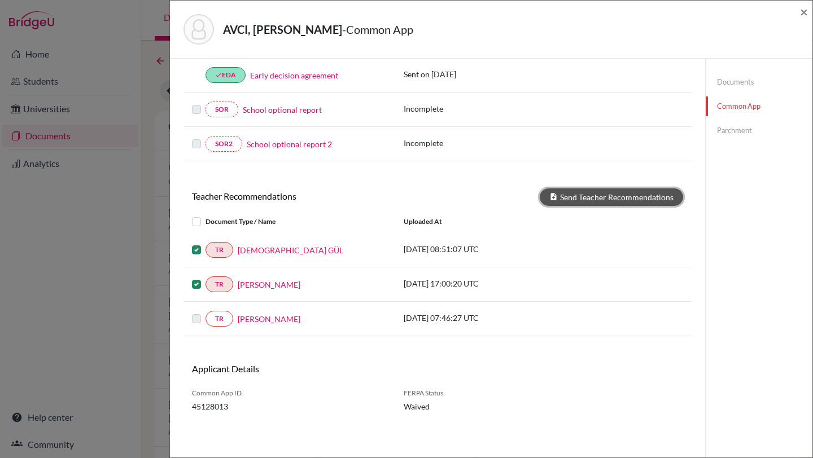
click at [607, 195] on button "Send Teacher Recommendations" at bounding box center [611, 197] width 143 height 17
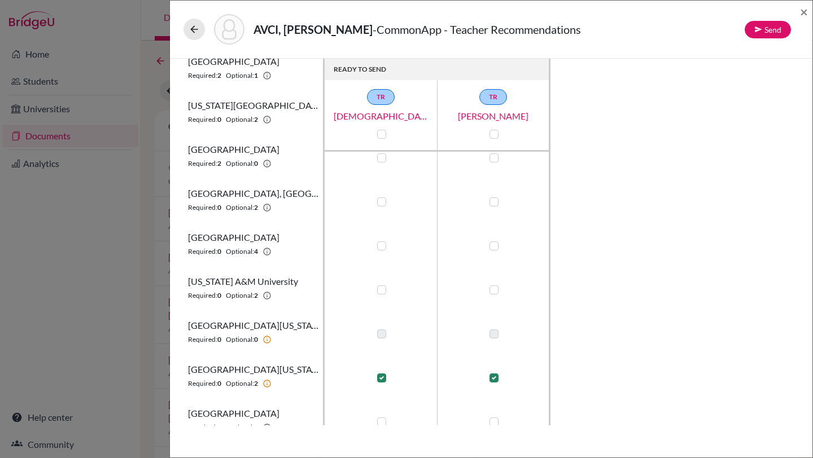
scroll to position [211, 0]
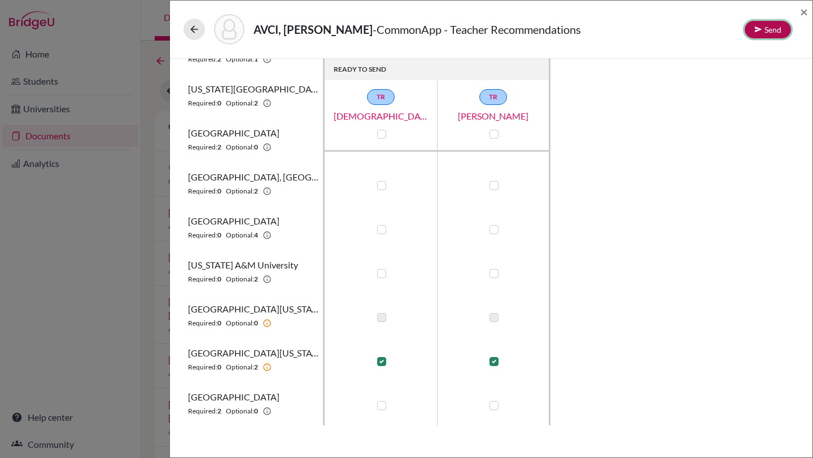
click at [762, 27] on button "Send" at bounding box center [767, 29] width 46 height 17
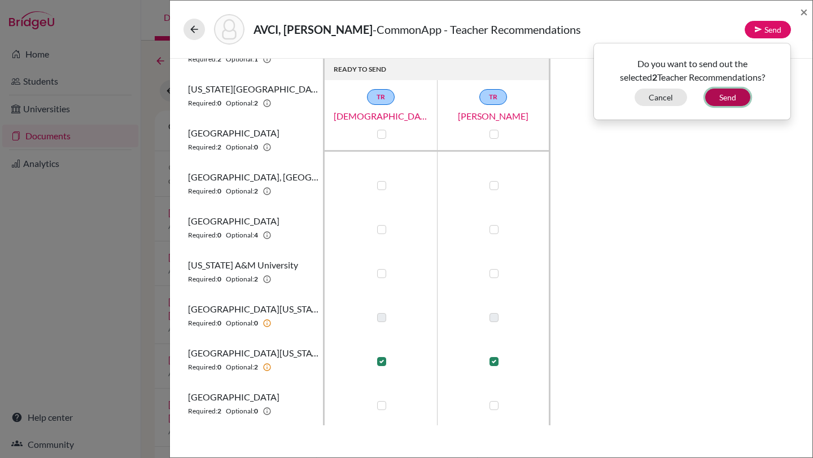
click at [730, 94] on button "Send" at bounding box center [727, 97] width 45 height 17
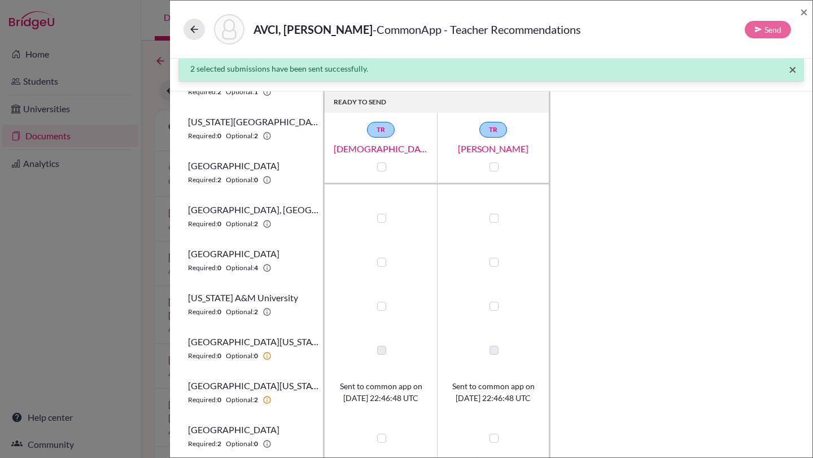
click at [790, 68] on span "×" at bounding box center [792, 69] width 8 height 16
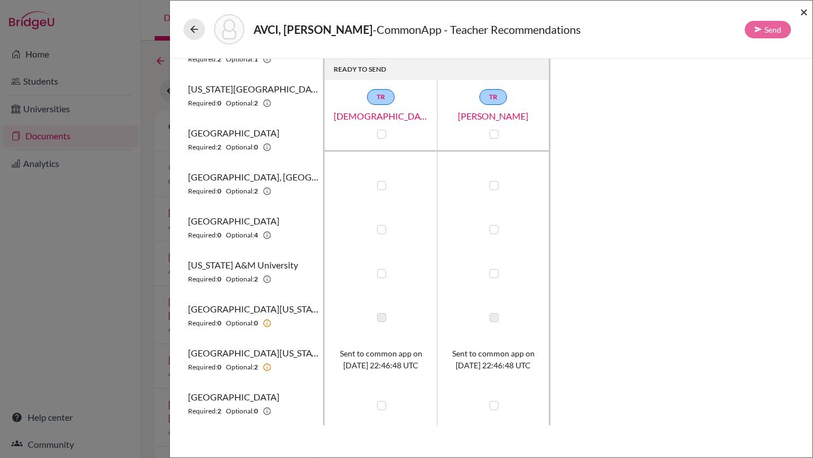
click at [802, 13] on span "×" at bounding box center [804, 11] width 8 height 16
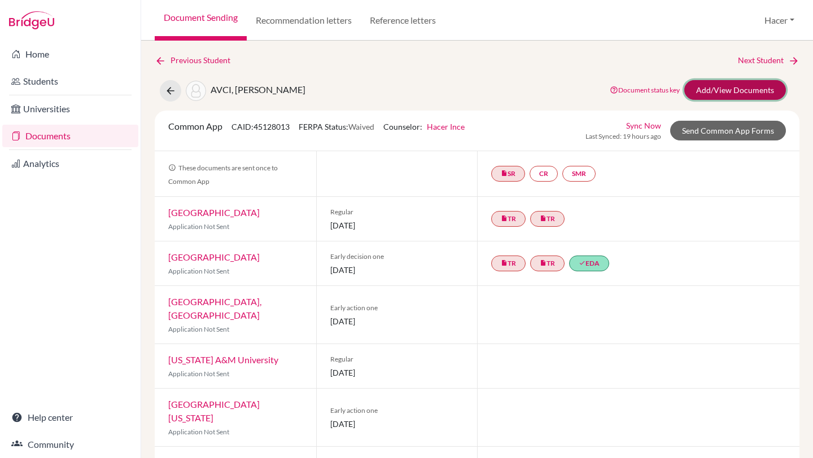
click at [722, 90] on link "Add/View Documents" at bounding box center [735, 90] width 102 height 20
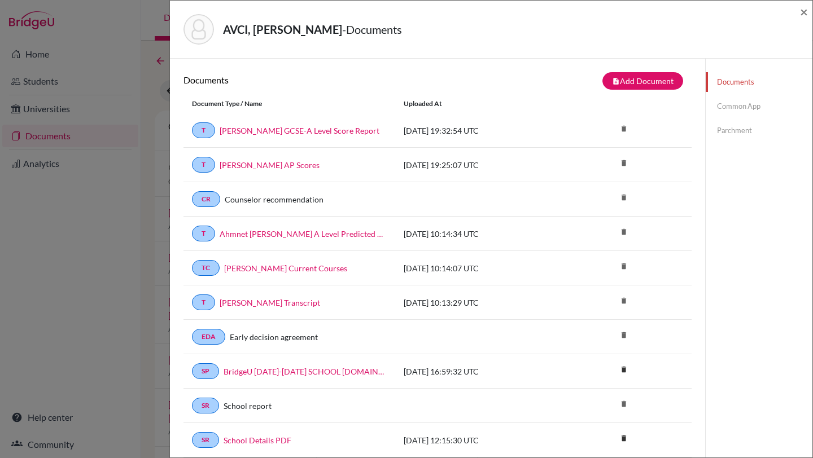
click at [730, 107] on link "Common App" at bounding box center [758, 107] width 107 height 20
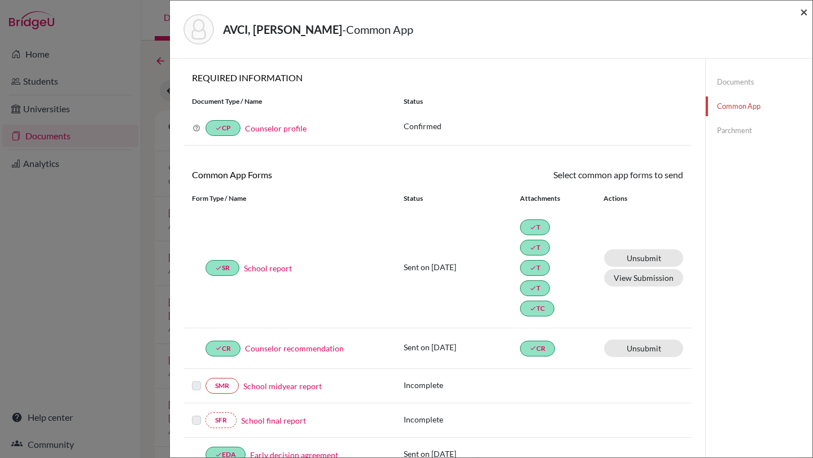
click at [801, 11] on span "×" at bounding box center [804, 11] width 8 height 16
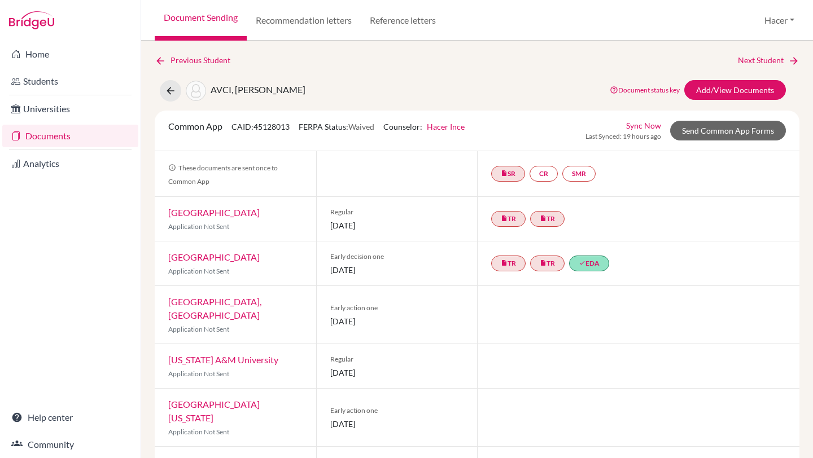
click at [44, 133] on link "Documents" at bounding box center [70, 136] width 136 height 23
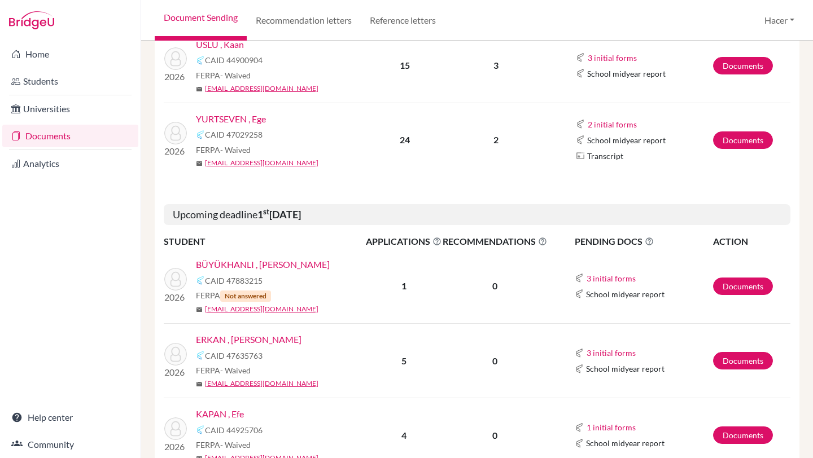
scroll to position [789, 0]
